Goal: Task Accomplishment & Management: Use online tool/utility

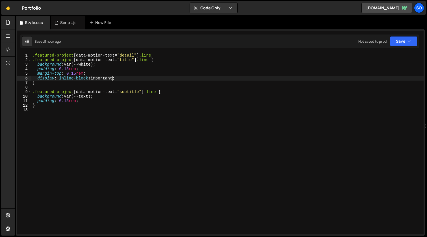
scroll to position [0, 4]
click at [54, 22] on div "Script.js" at bounding box center [68, 23] width 34 height 14
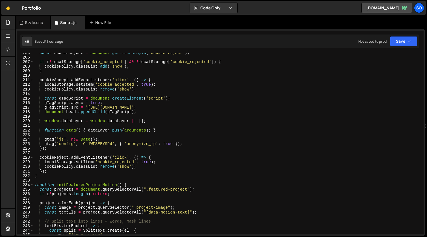
scroll to position [931, 0]
click at [34, 185] on div "const cookieReject = document . getElementById ( 'cookie-reject' ) ; if ( ! loc…" at bounding box center [228, 146] width 388 height 190
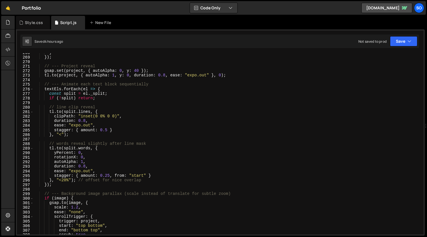
scroll to position [1363, 0]
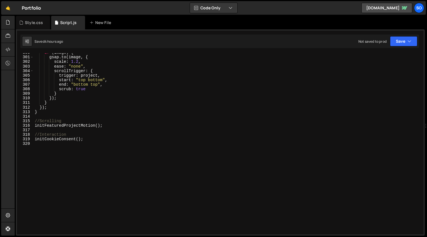
click at [80, 109] on div "if ( image ) { gsap . to ( image , { scale : 1.2 , ease : "none" , scrollTrigge…" at bounding box center [228, 145] width 388 height 190
type textarea "});"
click at [78, 115] on div "if ( image ) { gsap . to ( image , { scale : 1.2 , ease : "none" , scrollTrigge…" at bounding box center [228, 145] width 388 height 190
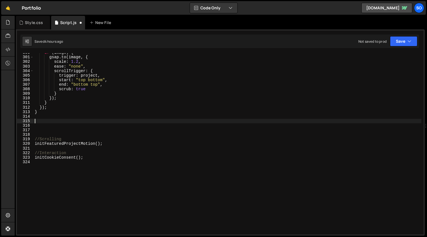
paste textarea "});"
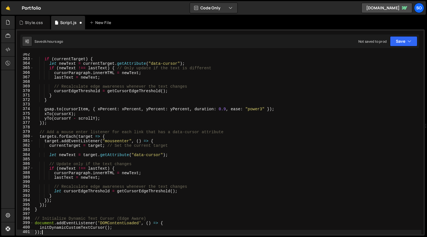
scroll to position [1644, 0]
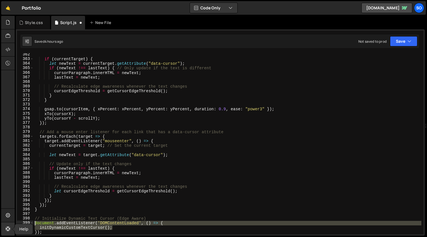
drag, startPoint x: 123, startPoint y: 226, endPoint x: 5, endPoint y: 223, distance: 117.9
click at [5, 223] on div "Hold on a sec... Are you certain you wish to leave this page? Any changes you'v…" at bounding box center [213, 118] width 427 height 237
click at [5, 223] on link at bounding box center [8, 229] width 14 height 14
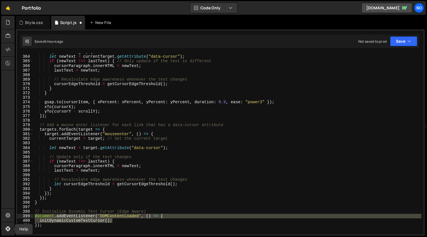
click at [106, 219] on div "if ( currentTarget ) { let newText = currentTarget . getAttribute ( "data-curso…" at bounding box center [228, 143] width 388 height 181
type textarea "initDynamicCustomTextCursor();"
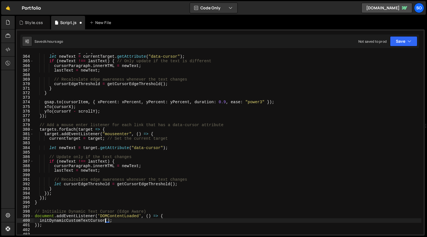
click at [86, 222] on div "if ( currentTarget ) { let newText = currentTarget . getAttribute ( "data-curso…" at bounding box center [228, 145] width 388 height 190
drag, startPoint x: 112, startPoint y: 221, endPoint x: 35, endPoint y: 222, distance: 77.1
click at [35, 222] on div "if ( currentTarget ) { let newText = currentTarget . getAttribute ( "data-curso…" at bounding box center [228, 145] width 388 height 190
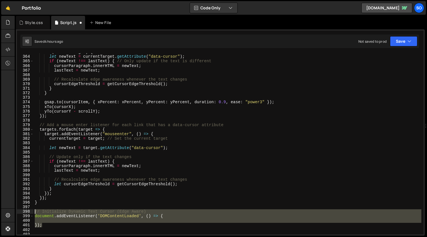
drag, startPoint x: 45, startPoint y: 225, endPoint x: 31, endPoint y: 213, distance: 18.2
click at [31, 213] on div "363 364 365 366 367 368 369 370 371 372 373 374 375 376 377 378 379 380 381 382…" at bounding box center [220, 143] width 407 height 181
type textarea "// Initialize Dynamic Text Cursor (Edge Aware) document.addEventListener('DOMCo…"
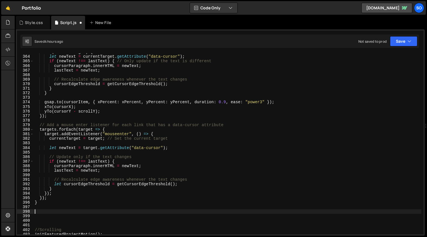
scroll to position [1760, 0]
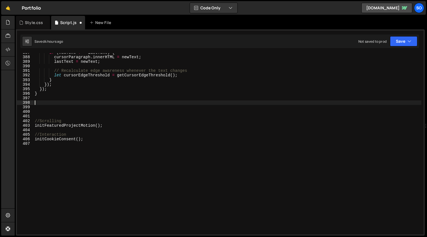
click at [84, 143] on div "if ( newText !== lastText ) { cursorParagraph . innerHTML = newText ; lastText …" at bounding box center [228, 145] width 388 height 190
paste textarea "initDynamicCustomTextCursor();"
type textarea "initDynamicCustomTextCursor();"
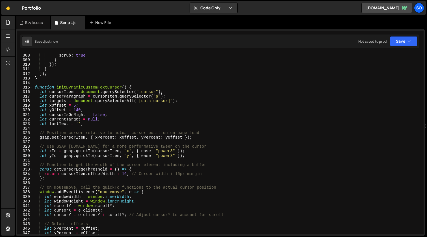
scroll to position [1397, 0]
click at [34, 22] on div "Style.css" at bounding box center [34, 23] width 18 height 6
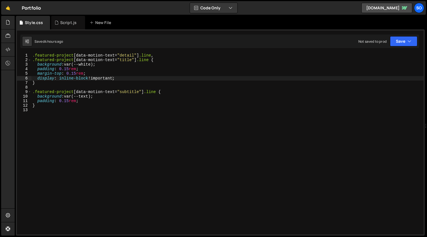
click at [91, 136] on div ".featured-project [ data-motion-text = " detail " ] .line , .featured-project […" at bounding box center [227, 148] width 392 height 190
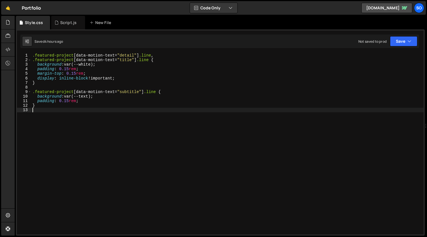
scroll to position [0, 0]
paste textarea "}"
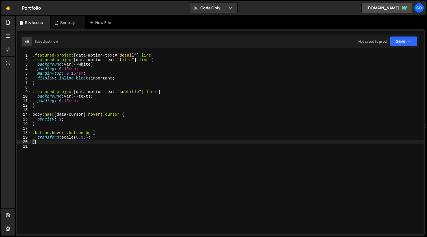
click at [88, 134] on div ".featured-project [ data-motion-text = " detail " ] .line , .featured-project […" at bounding box center [227, 148] width 392 height 190
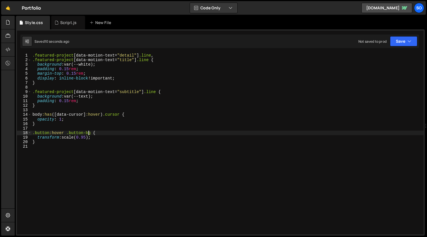
click at [80, 142] on div ".featured-project [ data-motion-text = " detail " ] .line , .featured-project […" at bounding box center [227, 148] width 392 height 190
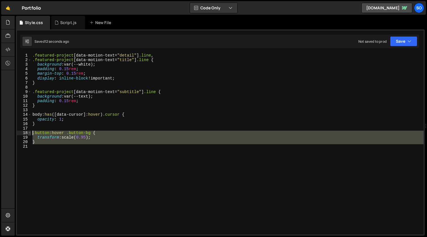
drag, startPoint x: 78, startPoint y: 145, endPoint x: 30, endPoint y: 131, distance: 50.7
click at [30, 131] on div "} 1 2 3 4 5 6 7 8 9 10 11 12 13 14 15 16 17 18 19 20 21 .featured-project [ dat…" at bounding box center [220, 143] width 407 height 181
type textarea ".button:hover .button-bg { transform: scale(0.95);"
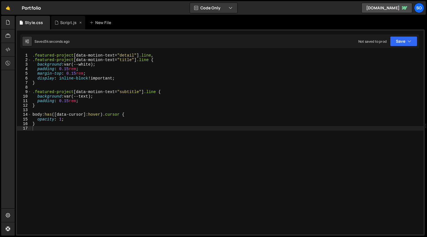
click at [65, 22] on div "Script.js" at bounding box center [68, 23] width 16 height 6
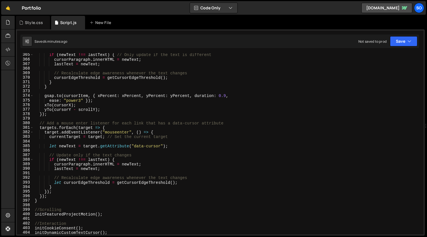
scroll to position [1695, 0]
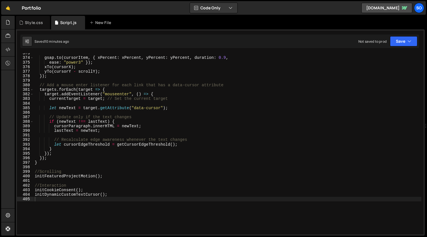
click at [43, 166] on div "gsap . to ( cursorItem , { xPercent : xPercent , yPercent : yPercent , duration…" at bounding box center [228, 146] width 388 height 190
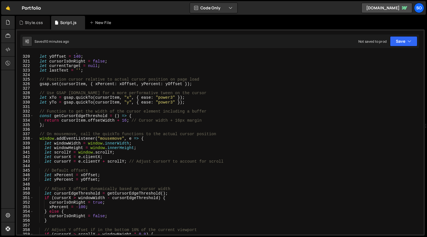
scroll to position [1398, 0]
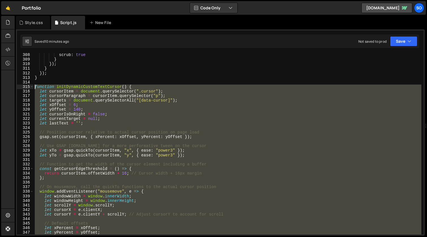
click at [35, 86] on div "scrub : true } }) ; } }) ; } function initDynamicCustomTextCursor ( ) { let cur…" at bounding box center [228, 148] width 388 height 190
type textarea "function initDynamicCustomTextCursor() { let cursorItem = document.querySelecto…"
click at [153, 125] on div "scrub : true } }) ; } }) ; } function initDynamicCustomTextCursor ( ) { let cur…" at bounding box center [228, 143] width 388 height 181
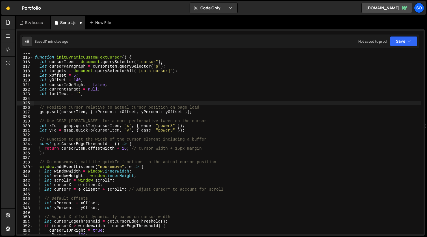
scroll to position [1422, 0]
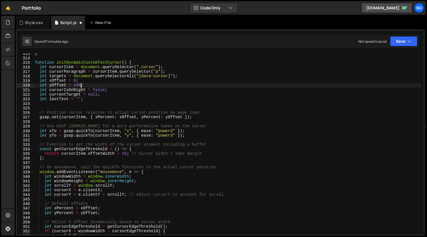
click at [81, 84] on div "} function initDynamicCustomTextCursor ( ) { let cursorItem = document . queryS…" at bounding box center [228, 146] width 388 height 190
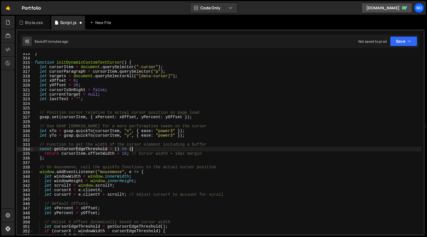
click at [147, 148] on div "} function initDynamicCustomTextCursor ( ) { let cursorItem = document . queryS…" at bounding box center [228, 146] width 388 height 190
type textarea "const getCursorEdgeThreshold = () => {"
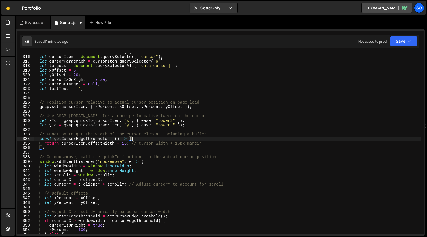
scroll to position [1432, 0]
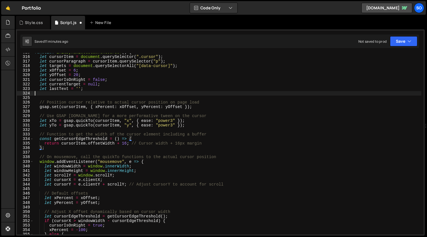
click at [103, 94] on div "function initDynamicCustomTextCursor ( ) { let cursorItem = document . querySel…" at bounding box center [228, 145] width 388 height 190
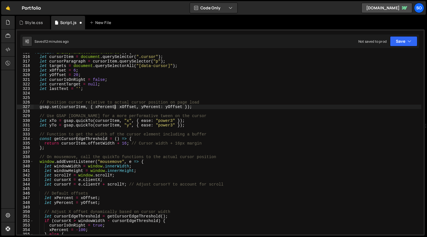
click at [115, 107] on div "function initDynamicCustomTextCursor ( ) { let cursorItem = document . querySel…" at bounding box center [228, 145] width 388 height 190
click at [144, 107] on div "function initDynamicCustomTextCursor ( ) { let cursorItem = document . querySel…" at bounding box center [228, 145] width 388 height 190
type textarea "gsap.set(cursorItem, { x: xOffset, y: yOffset });"
click at [66, 96] on div "function initDynamicCustomTextCursor ( ) { let cursorItem = document . querySel…" at bounding box center [228, 145] width 388 height 190
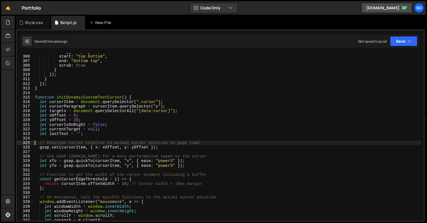
scroll to position [1387, 0]
click at [34, 96] on div "trigger : project , start : "top bottom" , end : "bottom top" , scrub : true } …" at bounding box center [228, 138] width 388 height 177
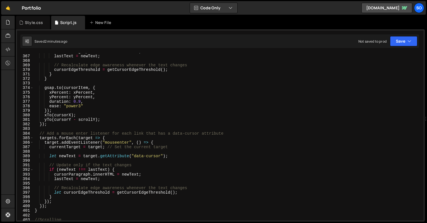
scroll to position [1674, 0]
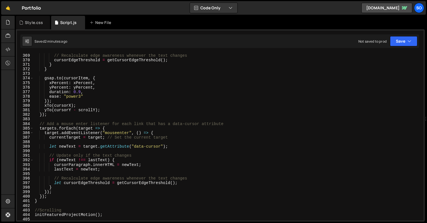
click at [47, 201] on div "// Recalculate edge awareness whenever the text changes cursorEdgeThreshold = g…" at bounding box center [228, 137] width 388 height 177
type textarea "}); }"
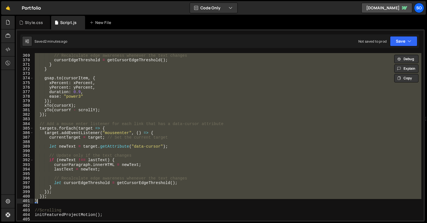
paste textarea
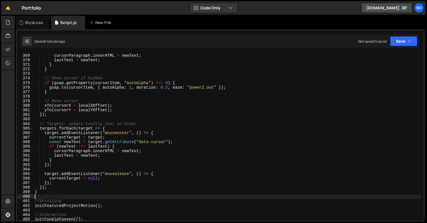
scroll to position [1718, 0]
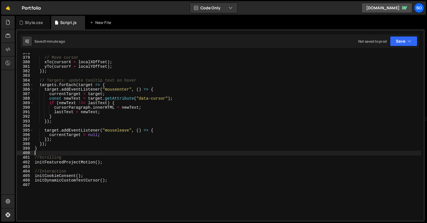
click at [92, 182] on div "// Move cursor xTo ( cursorX + localXOffset ) ; yTo ( cursorY + localYOffset ) …" at bounding box center [228, 139] width 388 height 177
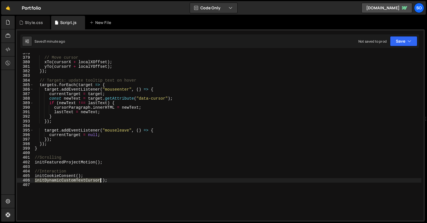
click at [92, 182] on div "// Move cursor xTo ( cursorX + localXOffset ) ; yTo ( cursorY + localYOffset ) …" at bounding box center [228, 139] width 388 height 177
type textarea "initDynamicCustomTextCursor();"
click at [65, 151] on div "// Move cursor xTo ( cursorX + localXOffset ) ; yTo ( cursorY + localYOffset ) …" at bounding box center [228, 139] width 388 height 177
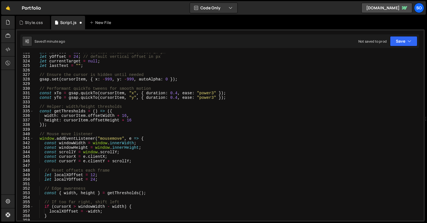
scroll to position [1393, 0]
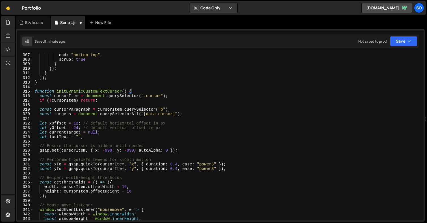
click at [36, 91] on div "end : "bottom top" , scrub : true } }) ; } }) ; } function initDynamicCustomTex…" at bounding box center [228, 141] width 388 height 177
type textarea "function initDynamicCustomTextCursor() { const cursorItem = document.querySelec…"
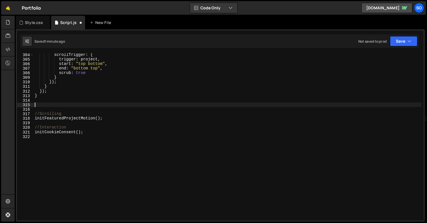
type textarea "//Scrolling"
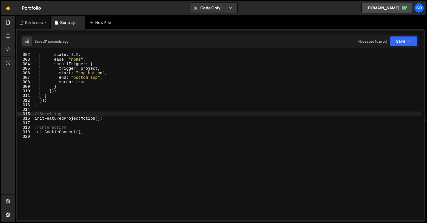
click at [35, 20] on div "Style.css" at bounding box center [34, 23] width 18 height 6
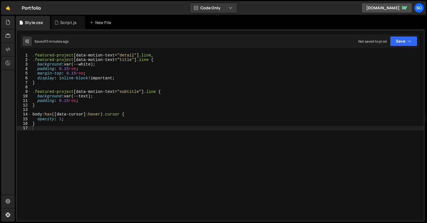
click at [85, 137] on div ".featured-project [ data-motion-text = " detail " ] .line , .featured-project […" at bounding box center [227, 148] width 392 height 190
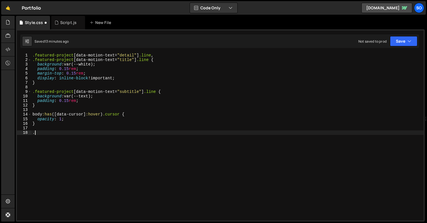
paste textarea "featured-project"
paste textarea "project-image"
type textarea ".featured-project:hover .project-image{}"
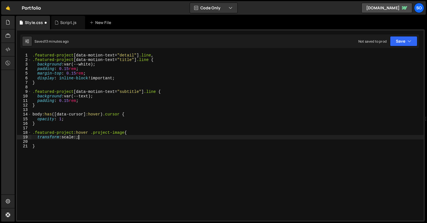
scroll to position [0, 3]
type textarea "transform: scale:1.5;"
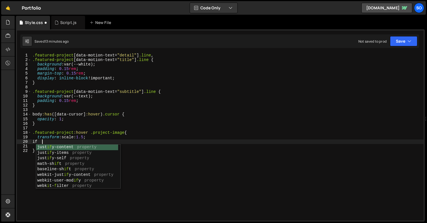
type textarea "i"
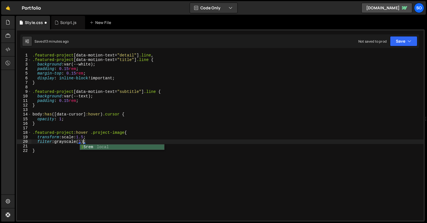
scroll to position [0, 3]
click at [96, 138] on div ".featured-project [ data-motion-text = " detail " ] .line , .featured-project […" at bounding box center [227, 141] width 392 height 177
type textarea "transform: scale:1.5;"
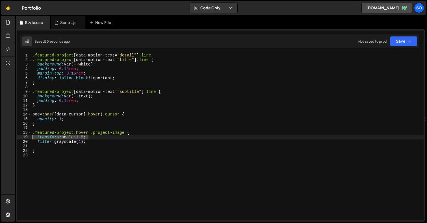
drag, startPoint x: 97, startPoint y: 136, endPoint x: 12, endPoint y: 136, distance: 84.8
click at [12, 136] on div "Hold on a sec... Are you certain you wish to leave this page? Any changes you'v…" at bounding box center [213, 111] width 427 height 223
drag, startPoint x: 56, startPoint y: 138, endPoint x: 79, endPoint y: 138, distance: 22.3
click at [79, 138] on div ".featured-project [ data-motion-text = " detail " ] .line , .featured-project […" at bounding box center [227, 141] width 392 height 177
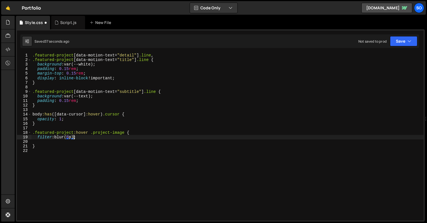
scroll to position [0, 3]
click at [131, 137] on div ".featured-project [ data-motion-text = " detail " ] .line , .featured-project […" at bounding box center [227, 141] width 392 height 177
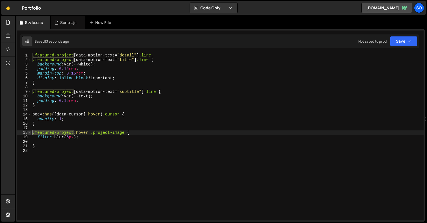
drag, startPoint x: 74, startPoint y: 132, endPoint x: 29, endPoint y: 133, distance: 44.6
click at [29, 133] on div "filter: blur(6px); 1 2 3 4 5 6 7 8 9 10 11 12 13 14 15 16 17 18 19 20 21 22 .fe…" at bounding box center [220, 137] width 407 height 168
type textarea ".featured-project:hover .project-image {"
click at [61, 127] on div ".featured-project [ data-motion-text = " detail " ] .line , .featured-project […" at bounding box center [227, 141] width 392 height 177
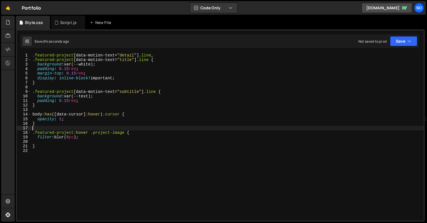
scroll to position [0, 0]
paste textarea ".featured-project"
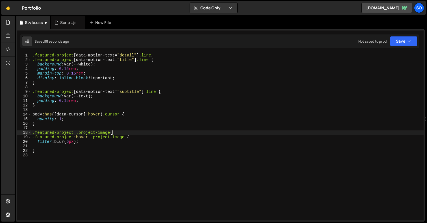
scroll to position [0, 5]
type textarea ".featured-project .project-image{}"
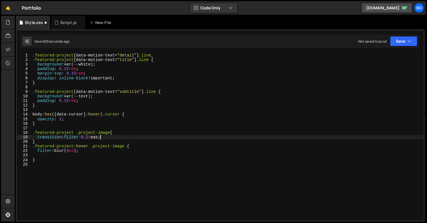
scroll to position [0, 5]
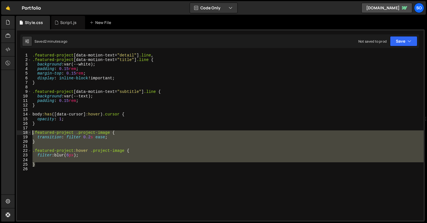
drag, startPoint x: 49, startPoint y: 160, endPoint x: 27, endPoint y: 133, distance: 34.9
click at [27, 133] on div "transition: filter 0.2s ease; 1 2 3 4 5 6 7 8 9 10 11 12 13 14 15 16 17 18 19 2…" at bounding box center [220, 137] width 407 height 168
type textarea ".featured-project .project-image { transition: filter 0.2s ease;"
click at [63, 176] on div ".featured-project [ data-motion-text = " detail " ] .line , .featured-project […" at bounding box center [227, 141] width 392 height 177
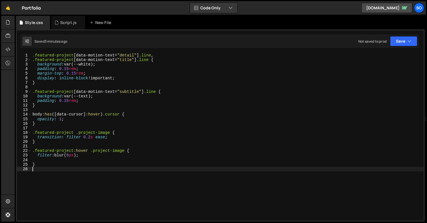
paste textarea "}"
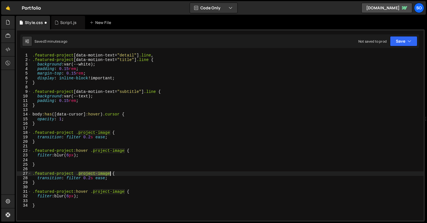
drag, startPoint x: 79, startPoint y: 173, endPoint x: 110, endPoint y: 174, distance: 30.8
click at [110, 174] on div ".featured-project [ data-motion-text = " detail " ] .line , .featured-project […" at bounding box center [227, 141] width 392 height 177
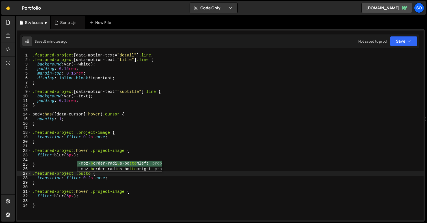
scroll to position [0, 4]
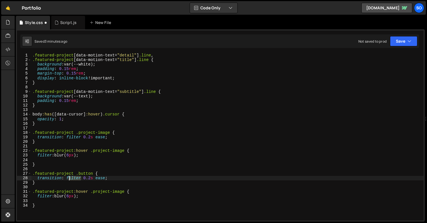
drag, startPoint x: 80, startPoint y: 178, endPoint x: 68, endPoint y: 179, distance: 12.8
click at [68, 179] on div ".featured-project [ data-motion-text = " detail " ] .line , .featured-project […" at bounding box center [227, 141] width 392 height 177
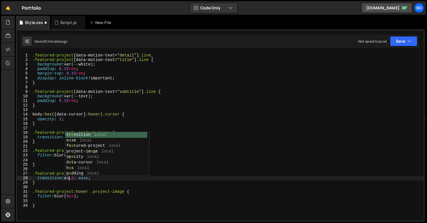
type textarea "transition: all 0.2s ease;"
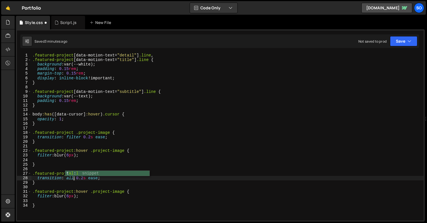
scroll to position [0, 3]
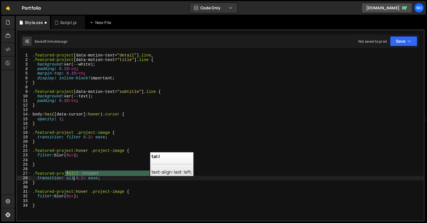
click at [92, 186] on div ".featured-project [ data-motion-text = " detail " ] .line , .featured-project […" at bounding box center [227, 141] width 392 height 177
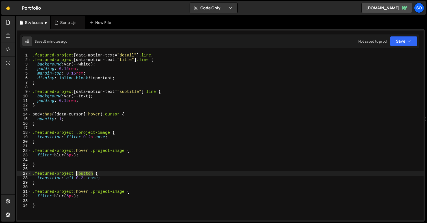
drag, startPoint x: 93, startPoint y: 173, endPoint x: 76, endPoint y: 174, distance: 17.0
click at [76, 174] on div ".featured-project [ data-motion-text = " detail " ] .line , .featured-project […" at bounding box center [227, 141] width 392 height 177
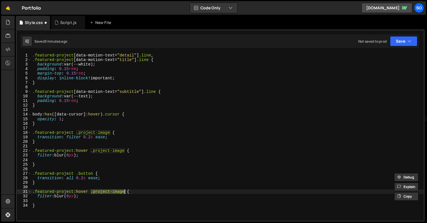
drag, startPoint x: 91, startPoint y: 191, endPoint x: 125, endPoint y: 192, distance: 33.6
click at [125, 192] on div ".featured-project [ data-motion-text = " detail " ] .line , .featured-project […" at bounding box center [227, 141] width 392 height 177
paste textarea "button"
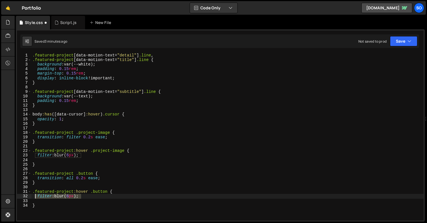
drag, startPoint x: 90, startPoint y: 196, endPoint x: 34, endPoint y: 197, distance: 55.1
click at [34, 197] on div ".featured-project [ data-motion-text = " detail " ] .line , .featured-project […" at bounding box center [227, 141] width 392 height 177
type textarea "transform:scale(1);"
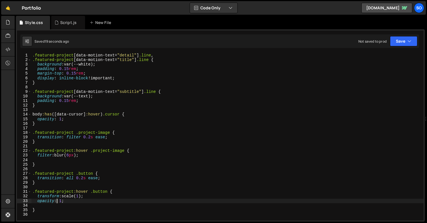
click at [107, 191] on div ".featured-project [ data-motion-text = " detail " ] .line , .featured-project […" at bounding box center [227, 141] width 392 height 177
paste textarea "is-project"
click at [93, 173] on div ".featured-project [ data-motion-text = " detail " ] .line , .featured-project […" at bounding box center [227, 141] width 392 height 177
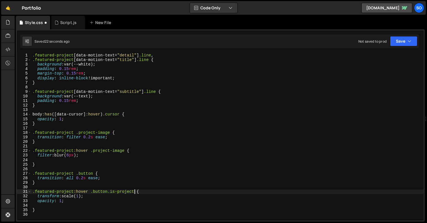
scroll to position [0, 4]
paste textarea "is-project"
click at [84, 197] on div ".featured-project [ data-motion-text = " detail " ] .line , .featured-project […" at bounding box center [227, 141] width 392 height 177
type textarea "opacity: 1;"
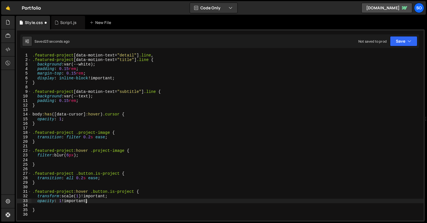
scroll to position [0, 2]
drag, startPoint x: 73, startPoint y: 180, endPoint x: 67, endPoint y: 180, distance: 5.9
click at [67, 180] on div ".featured-project [ data-motion-text = " detail " ] .line , .featured-project […" at bounding box center [227, 141] width 392 height 177
click at [103, 158] on div ".featured-project [ data-motion-text = " detail " ] .line , .featured-project […" at bounding box center [227, 141] width 392 height 177
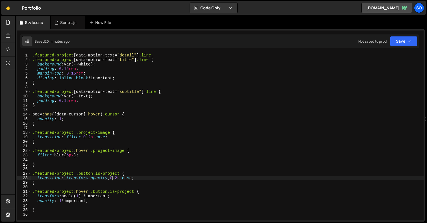
type textarea "filter: blur(6px);"
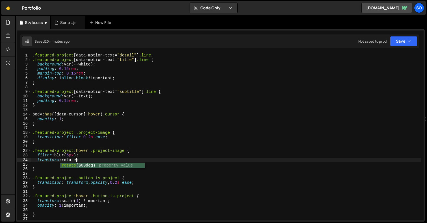
scroll to position [0, 3]
type textarea "transform:rotate(15deg);"
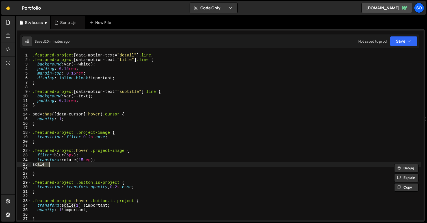
scroll to position [0, 1]
type textarea "transform:rotate(15deg);"
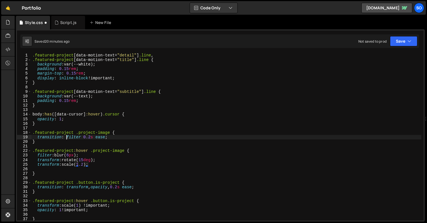
click at [66, 136] on div ".featured-project [ data-motion-text = " detail " ] .line , .featured-project […" at bounding box center [226, 141] width 390 height 177
click at [88, 165] on div ".featured-project [ data-motion-text = " detail " ] .line , .featured-project […" at bounding box center [226, 141] width 390 height 177
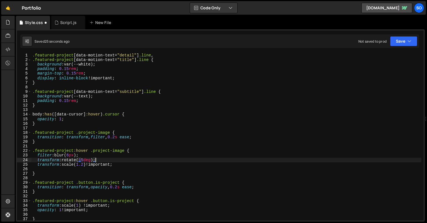
scroll to position [0, 4]
click at [94, 160] on div ".featured-project [ data-motion-text = " detail " ] .line , .featured-project […" at bounding box center [226, 141] width 390 height 177
drag, startPoint x: 89, startPoint y: 166, endPoint x: 65, endPoint y: 166, distance: 24.6
click at [65, 166] on div ".featured-project [ data-motion-text = " detail " ] .line , .featured-project […" at bounding box center [226, 141] width 390 height 177
click at [96, 159] on div ".featured-project [ data-motion-text = " detail " ] .line , .featured-project […" at bounding box center [226, 141] width 390 height 177
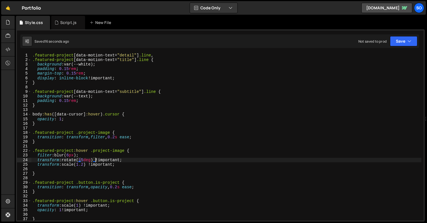
scroll to position [0, 5]
paste textarea "scale(1.2)"
drag, startPoint x: 128, startPoint y: 166, endPoint x: 34, endPoint y: 165, distance: 93.2
click at [34, 165] on div ".featured-project [ data-motion-text = " detail " ] .line , .featured-project […" at bounding box center [226, 141] width 390 height 177
type textarea "transform: scale(1.2) !important;"
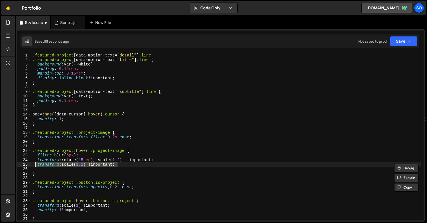
scroll to position [0, 0]
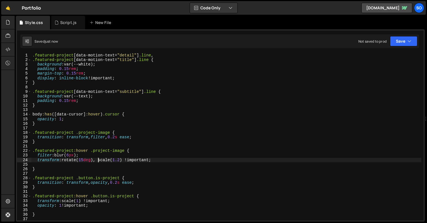
click at [99, 161] on div ".featured-project [ data-motion-text = " detail " ] .line , .featured-project […" at bounding box center [226, 141] width 390 height 177
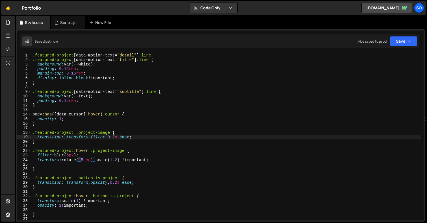
click at [120, 138] on div ".featured-project [ data-motion-text = " detail " ] .line , .featured-project […" at bounding box center [226, 141] width 390 height 177
drag, startPoint x: 136, startPoint y: 137, endPoint x: 127, endPoint y: 138, distance: 9.9
click at [127, 138] on div ".featured-project [ data-motion-text = " detail " ] .line , .featured-project […" at bounding box center [226, 141] width 390 height 177
paste textarea "cubic-bezier(0.22, 1, 0.36, 1)"
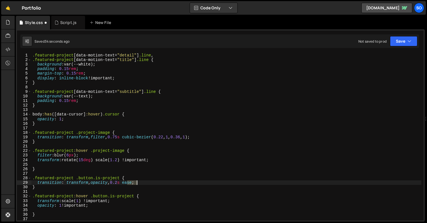
drag, startPoint x: 130, startPoint y: 183, endPoint x: 137, endPoint y: 184, distance: 6.5
click at [137, 184] on div ".featured-project [ data-motion-text = " detail " ] .line , .featured-project […" at bounding box center [226, 141] width 390 height 177
paste textarea "cubic-bezier(0.22, 1, 0.36, 1)"
drag, startPoint x: 120, startPoint y: 184, endPoint x: 127, endPoint y: 190, distance: 8.6
click at [120, 184] on div ".featured-project [ data-motion-text = " detail " ] .line , .featured-project […" at bounding box center [226, 141] width 390 height 177
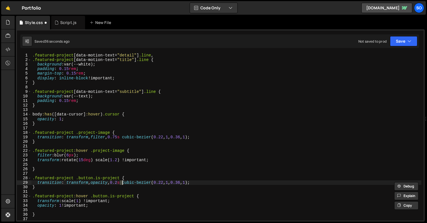
scroll to position [0, 6]
click at [84, 160] on div ".featured-project [ data-motion-text = " detail " ] .line , .featured-project […" at bounding box center [226, 141] width 390 height 177
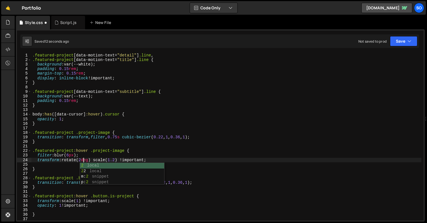
type textarea "transform: rotate(2deg) scale(1.2) !important;"
